Goal: Task Accomplishment & Management: Complete application form

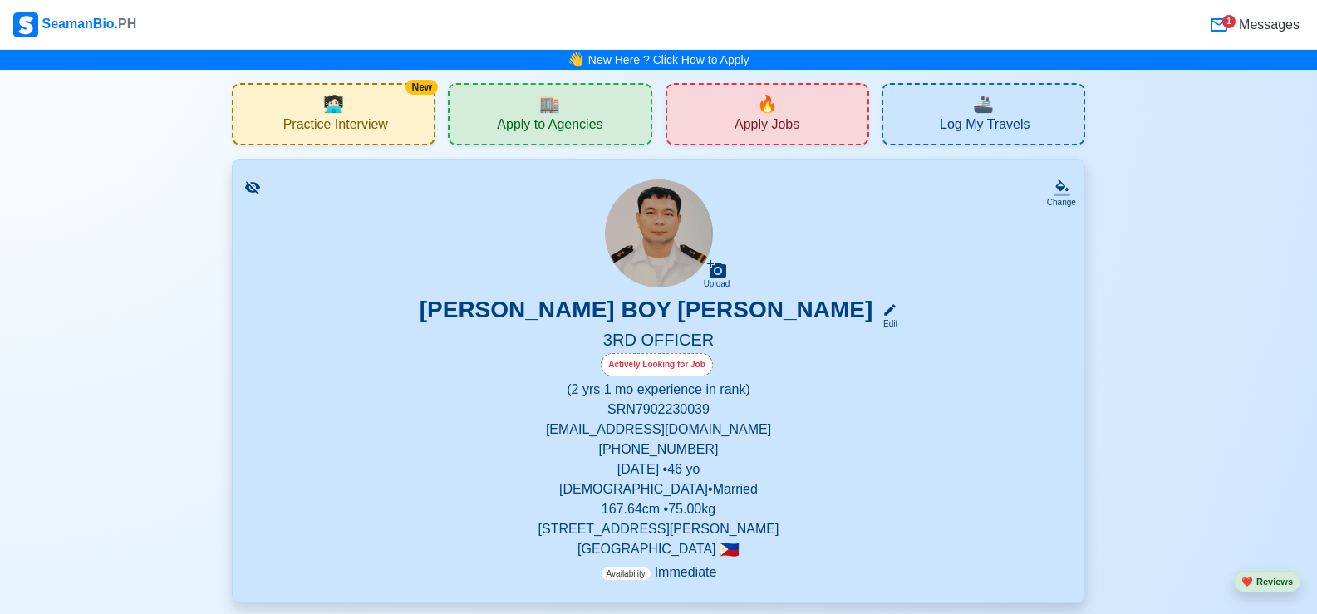
click at [1222, 26] on icon at bounding box center [1219, 25] width 20 height 20
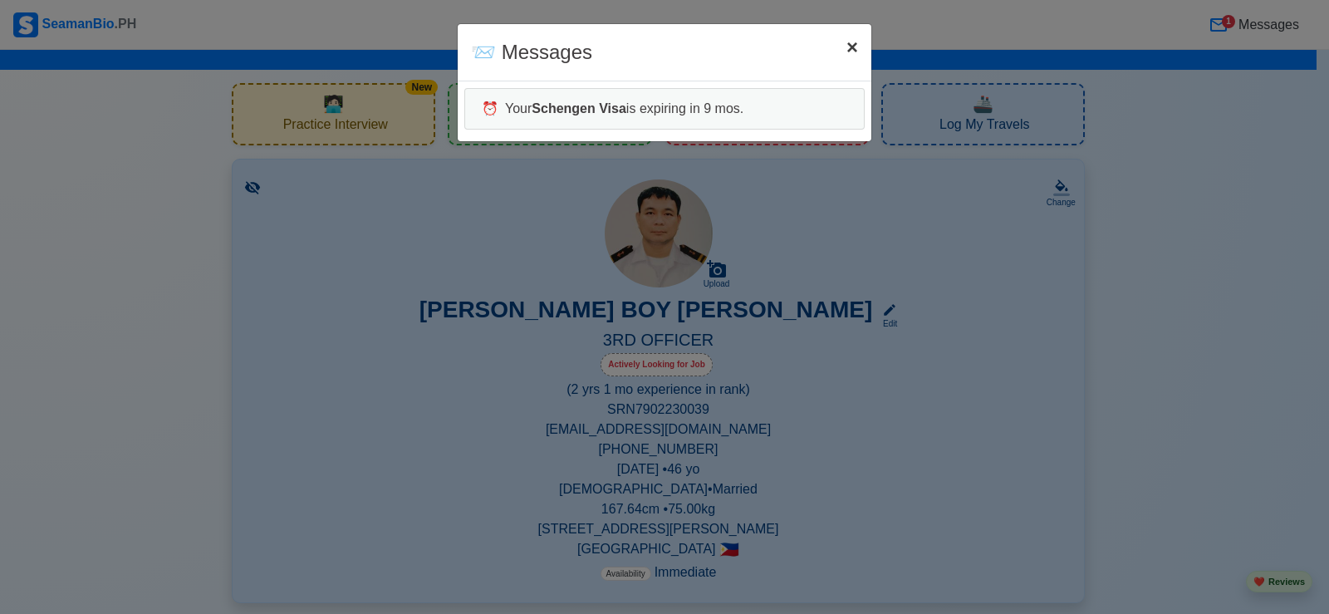
click at [848, 46] on span "×" at bounding box center [853, 47] width 12 height 22
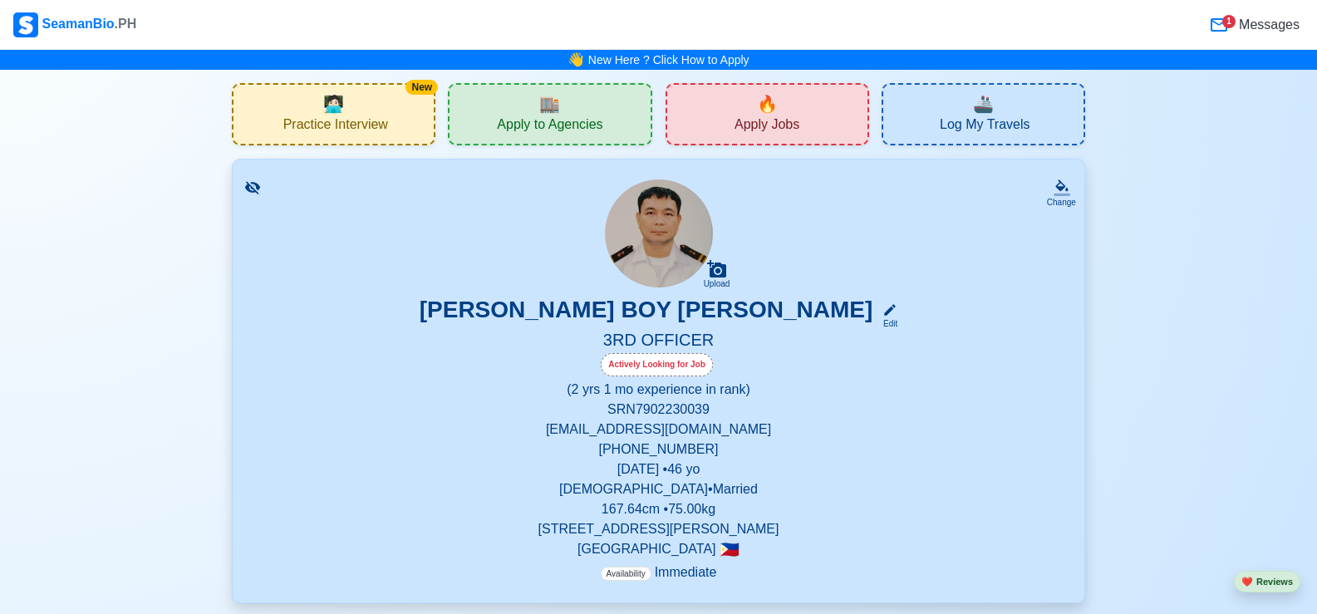
click at [571, 114] on div "🏬 Apply to Agencies" at bounding box center [550, 114] width 204 height 62
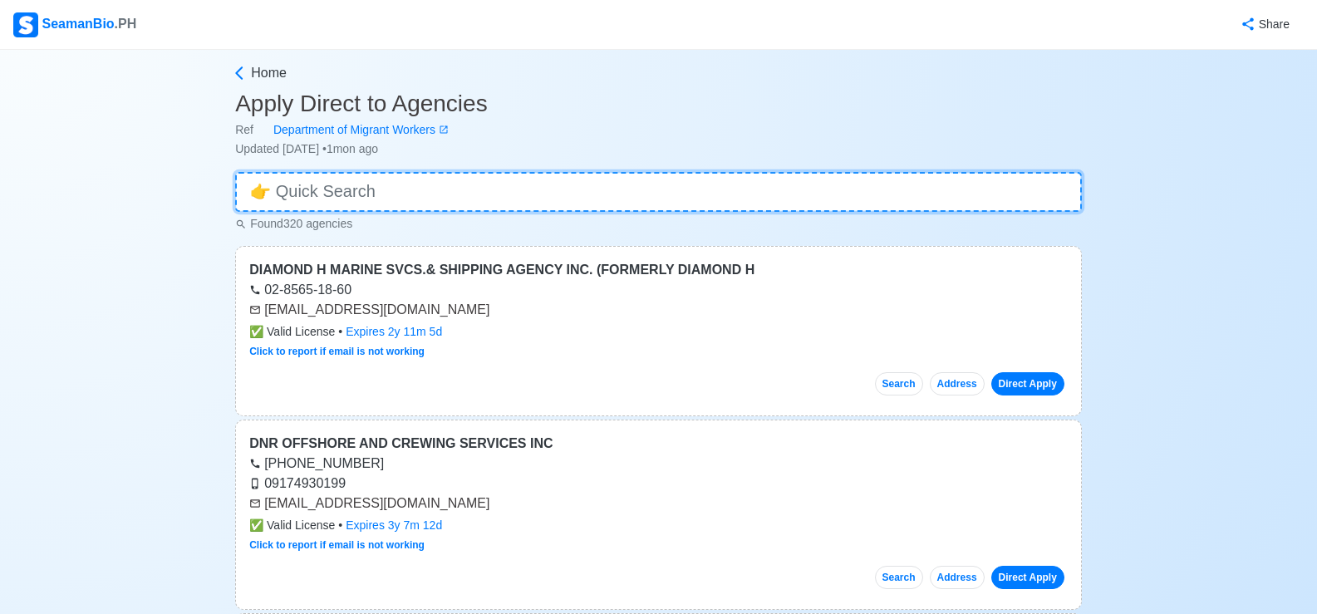
click at [569, 174] on input at bounding box center [658, 192] width 847 height 40
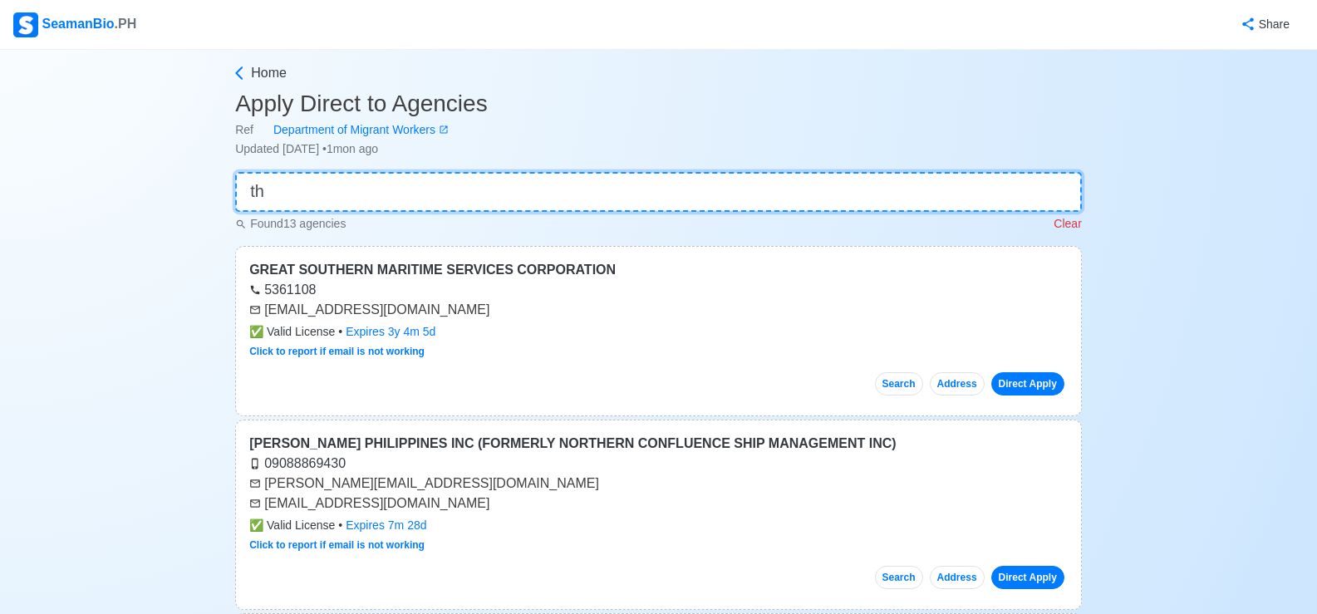
type input "t"
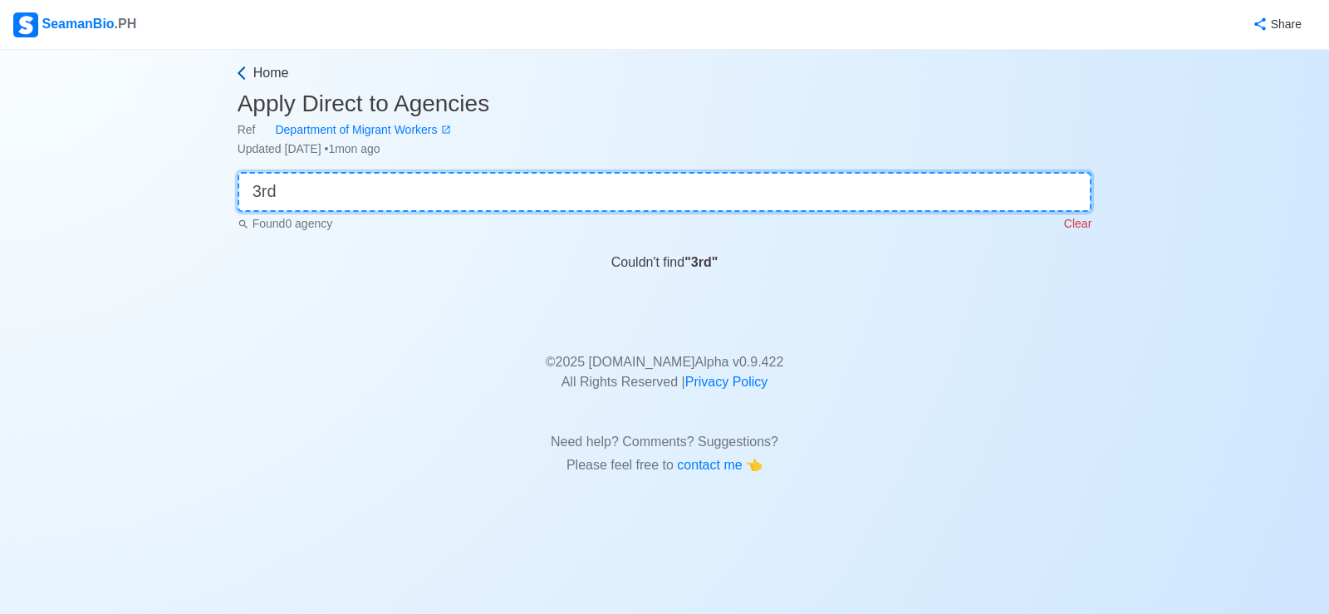
type input "3rd"
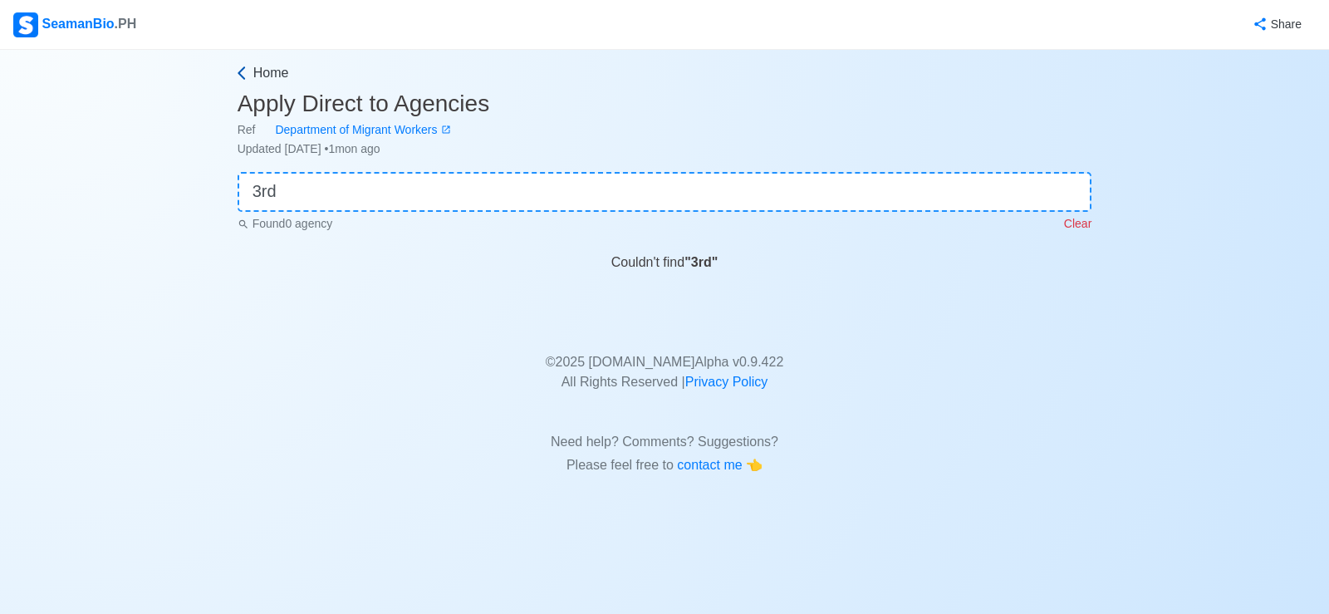
click at [278, 70] on span "Home" at bounding box center [271, 73] width 36 height 20
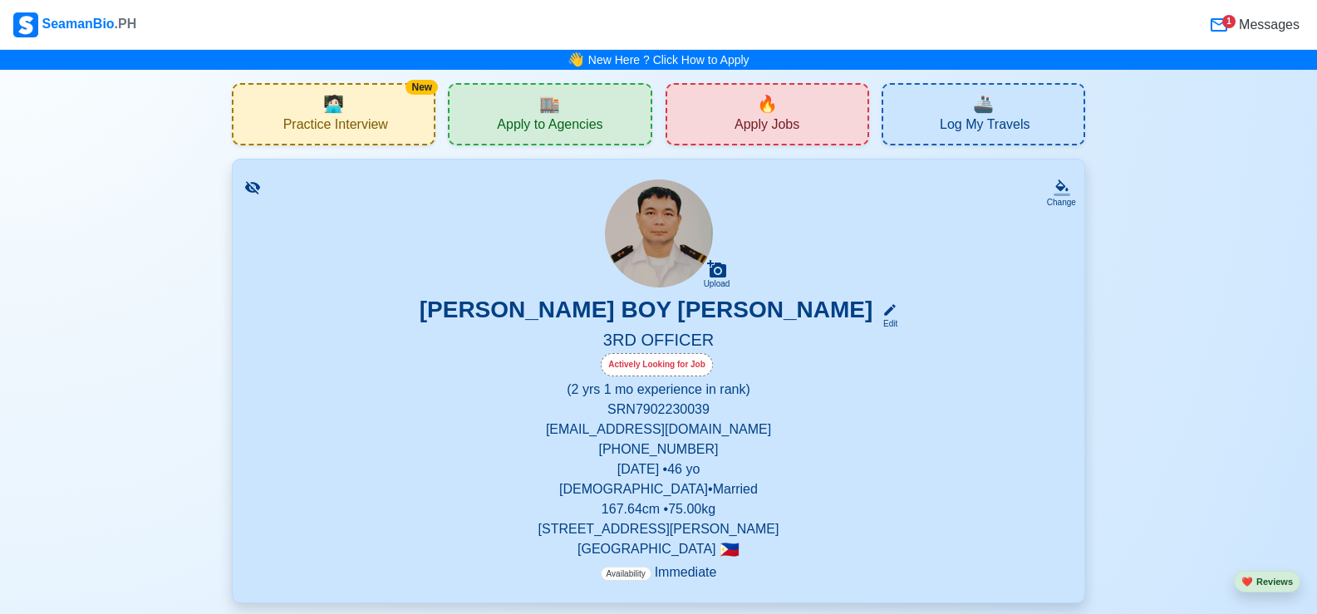
click at [819, 91] on div "🔥 Apply Jobs" at bounding box center [768, 114] width 204 height 62
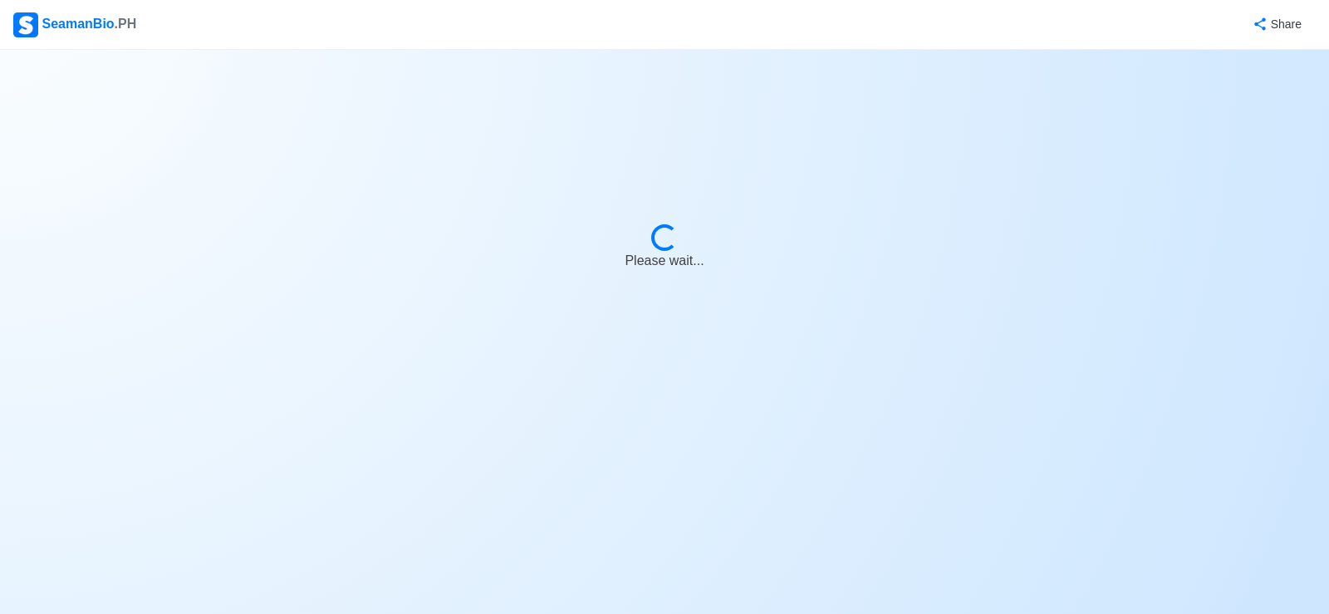
select select "3rd Officer"
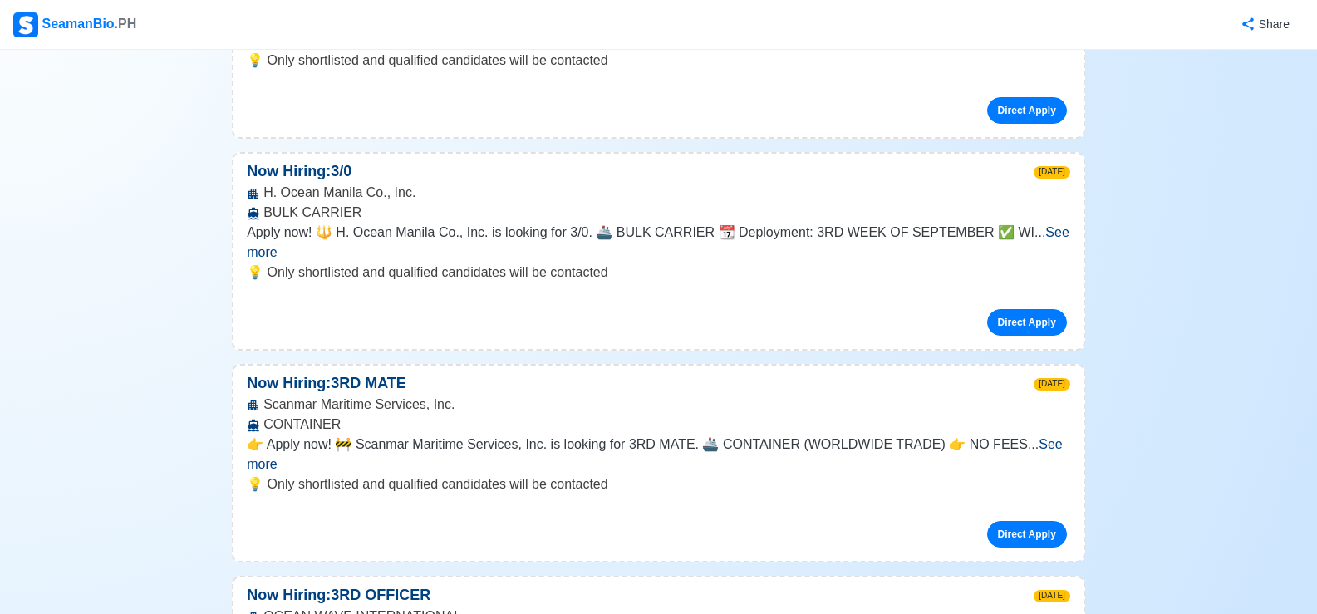
scroll to position [1662, 0]
